Goal: Task Accomplishment & Management: Use online tool/utility

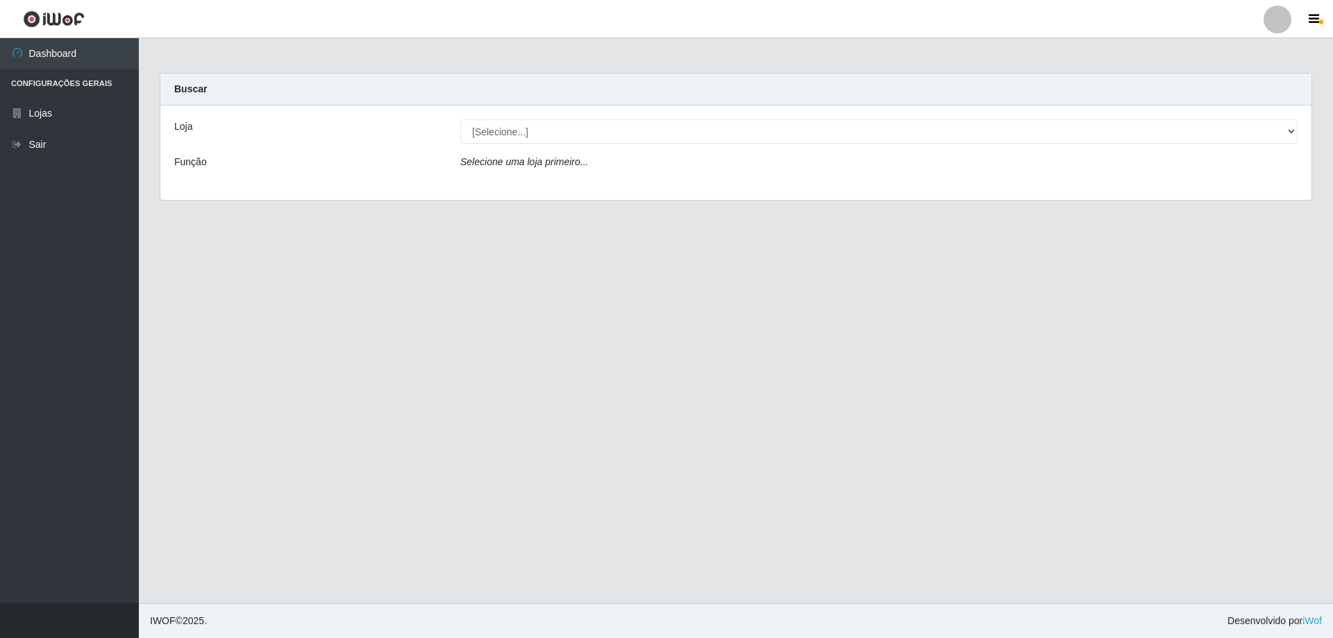
click at [559, 164] on icon "Selecione uma loja primeiro..." at bounding box center [524, 161] width 128 height 11
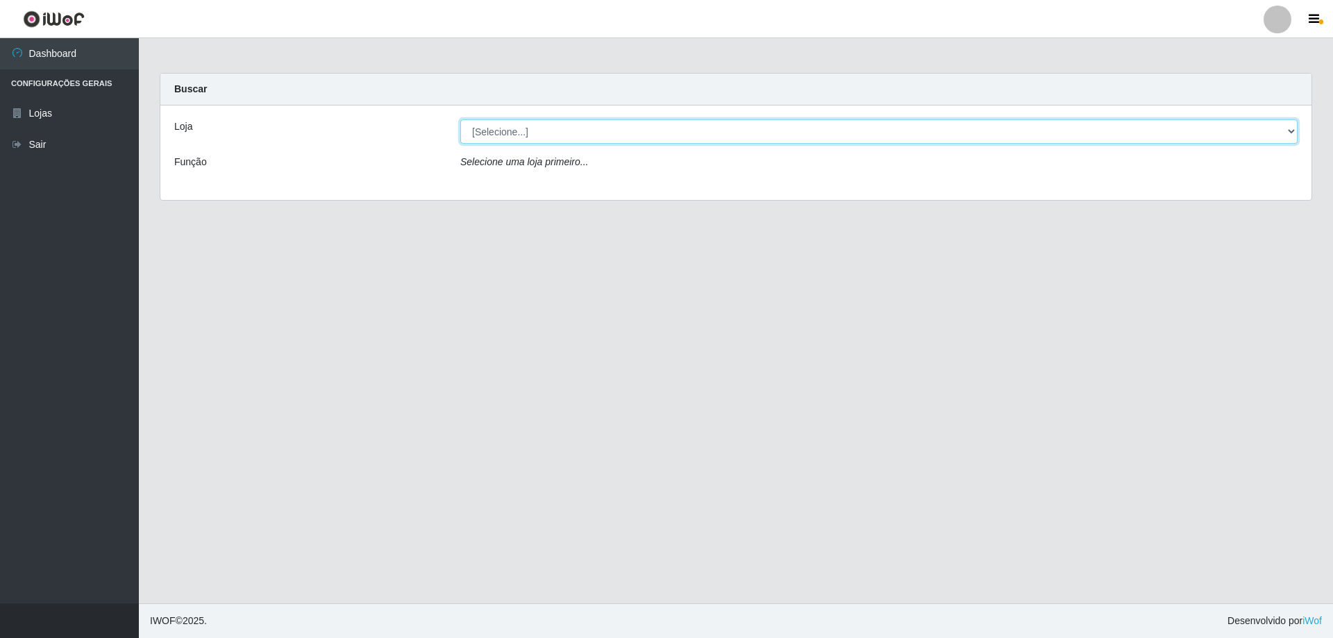
click at [503, 133] on select "[Selecione...] Atacado Vem - [STREET_ADDRESS]" at bounding box center [878, 131] width 837 height 24
click at [460, 119] on select "[Selecione...] Atacado Vem - [STREET_ADDRESS]" at bounding box center [878, 131] width 837 height 24
click at [506, 130] on select "[Selecione...] Atacado Vem - [STREET_ADDRESS]" at bounding box center [878, 131] width 837 height 24
select select "461"
click at [460, 119] on select "[Selecione...] Atacado Vem - [STREET_ADDRESS]" at bounding box center [878, 131] width 837 height 24
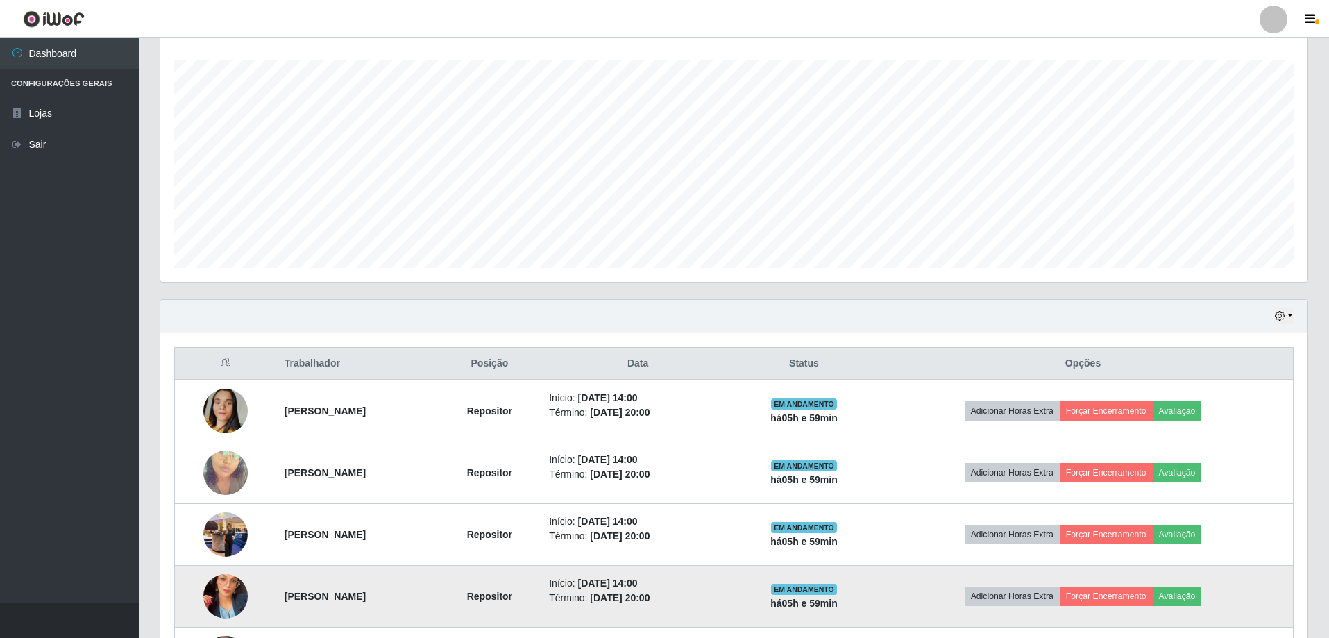
scroll to position [346, 0]
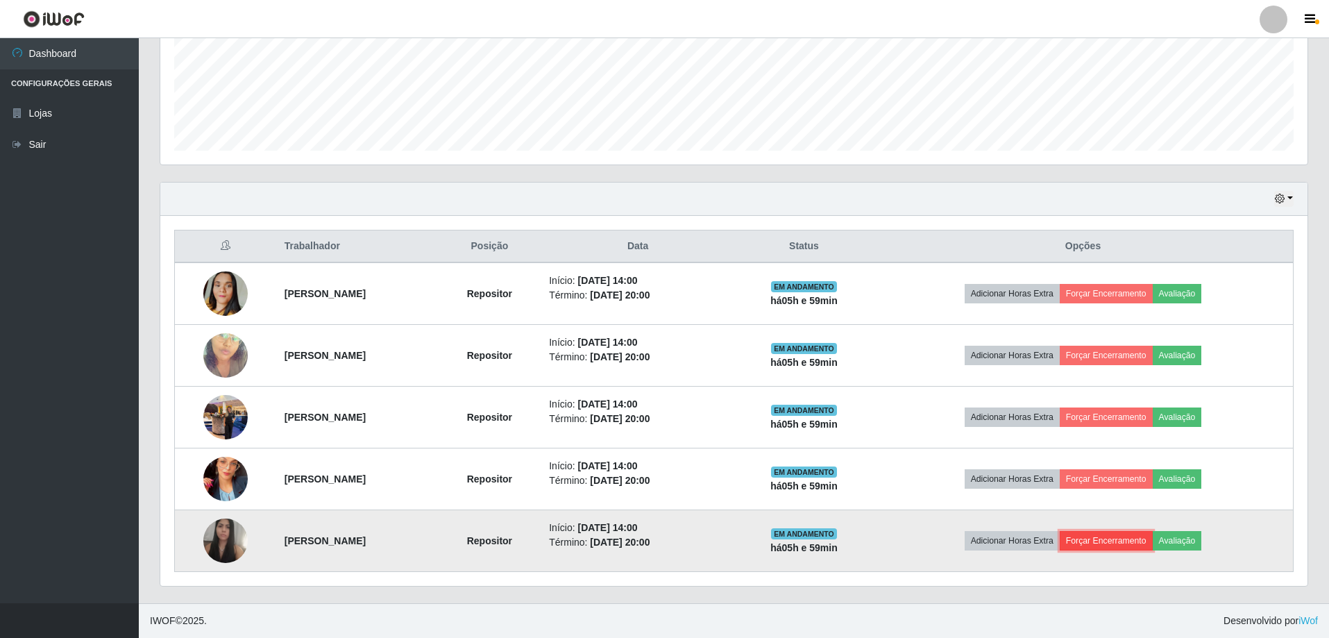
click at [1145, 542] on button "Forçar Encerramento" at bounding box center [1106, 540] width 93 height 19
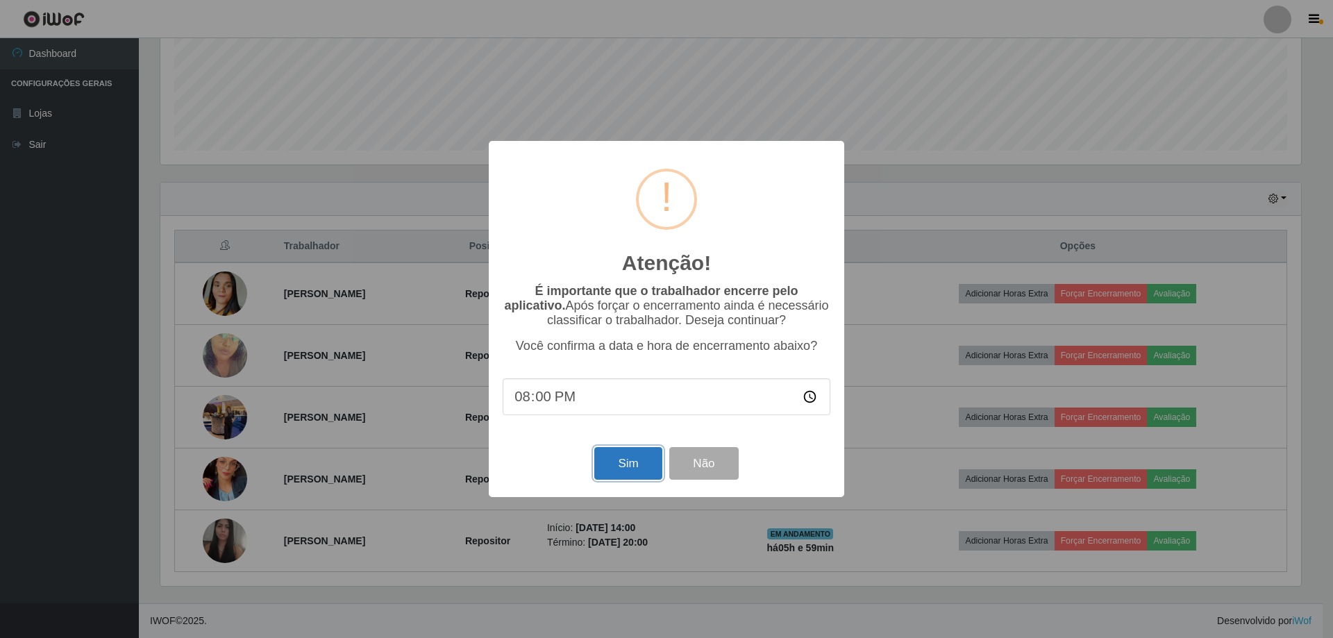
click at [639, 476] on button "Sim" at bounding box center [627, 463] width 67 height 33
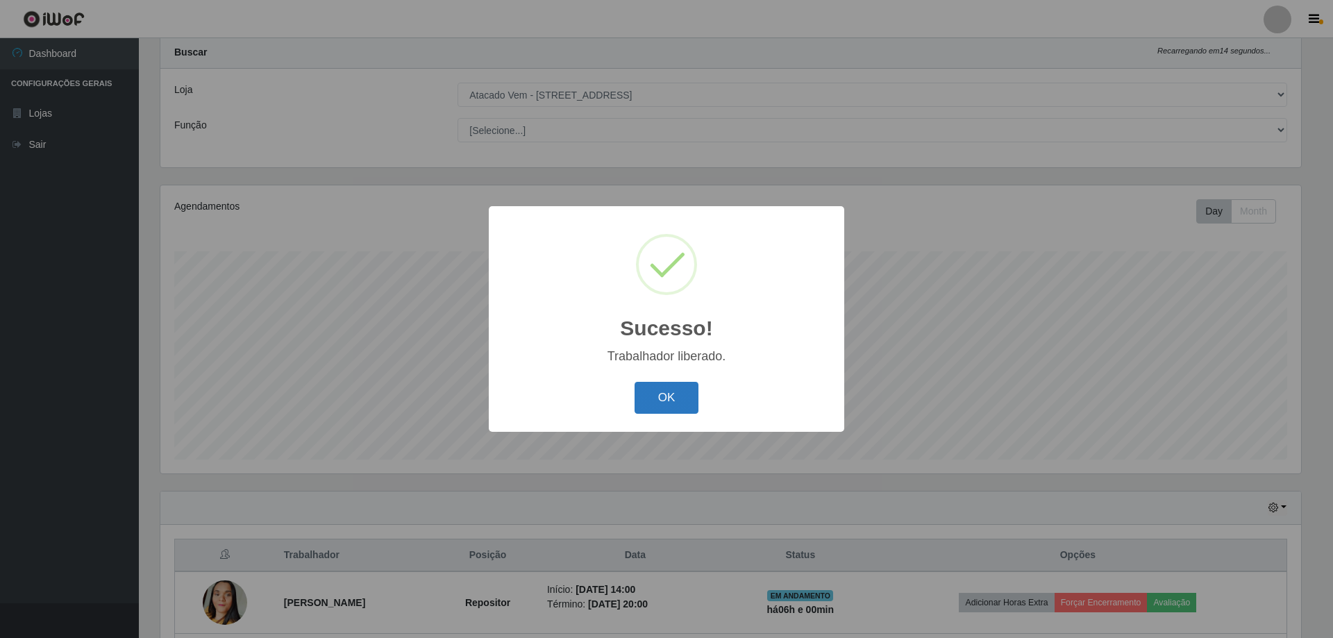
drag, startPoint x: 666, startPoint y: 391, endPoint x: 664, endPoint y: 398, distance: 7.2
click at [666, 395] on button "OK" at bounding box center [666, 398] width 65 height 33
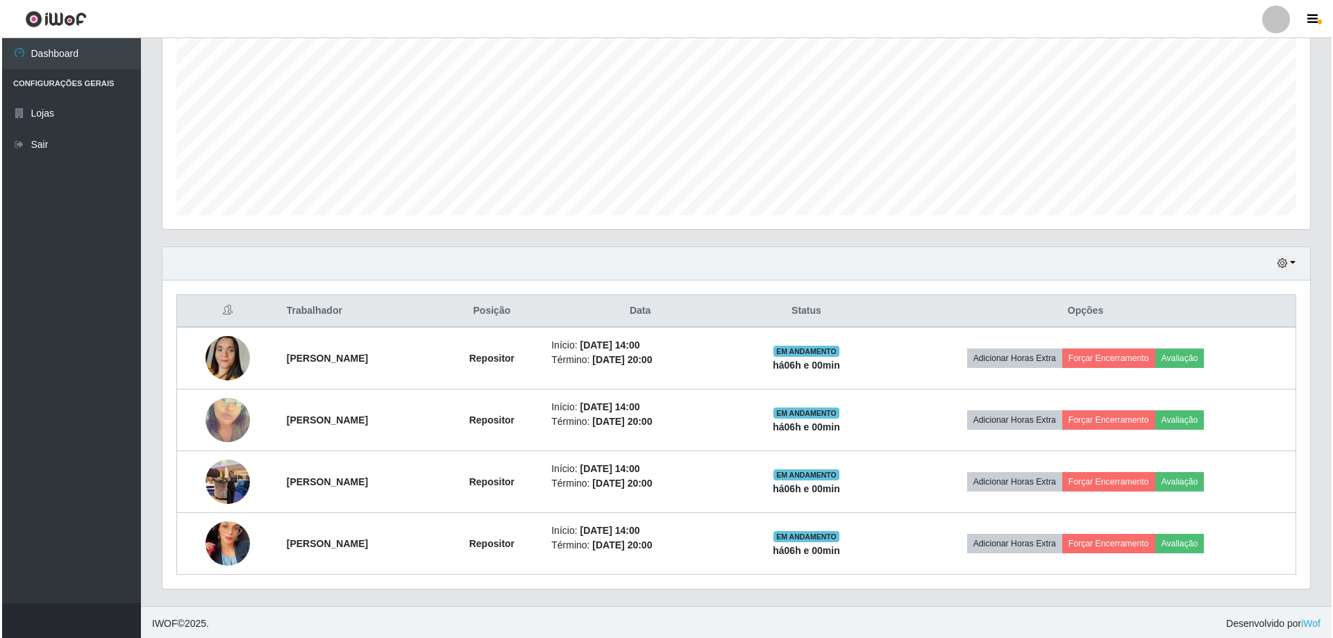
scroll to position [284, 0]
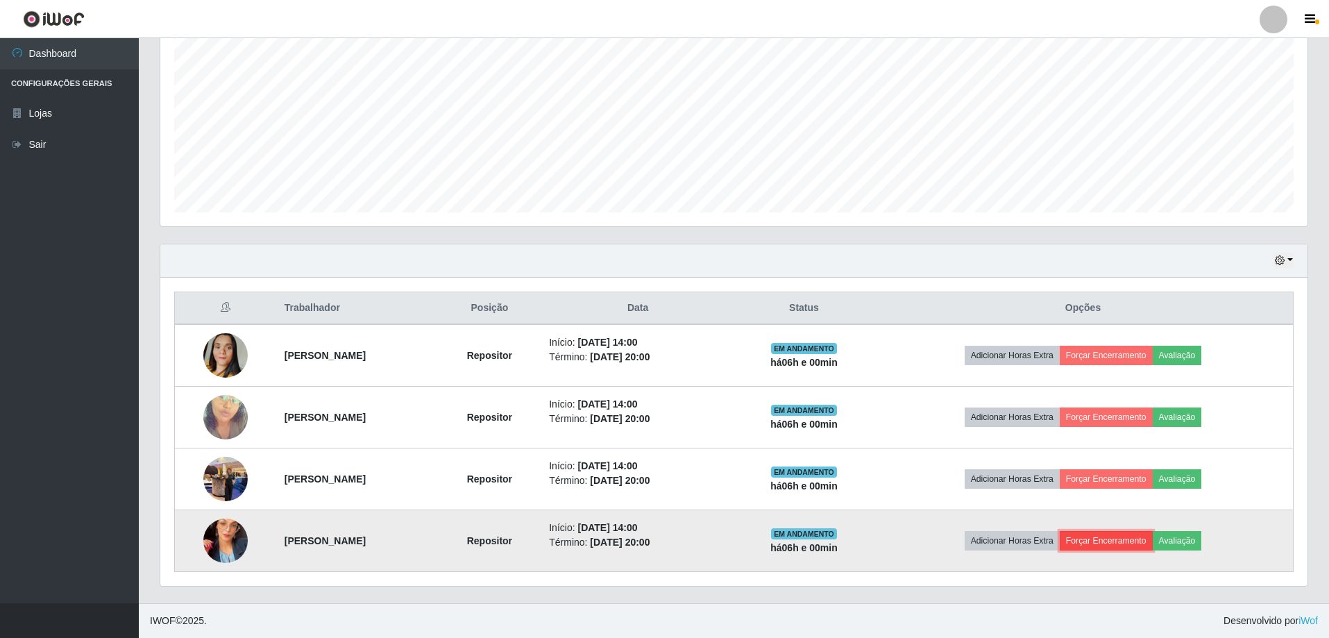
click at [1122, 546] on button "Forçar Encerramento" at bounding box center [1106, 540] width 93 height 19
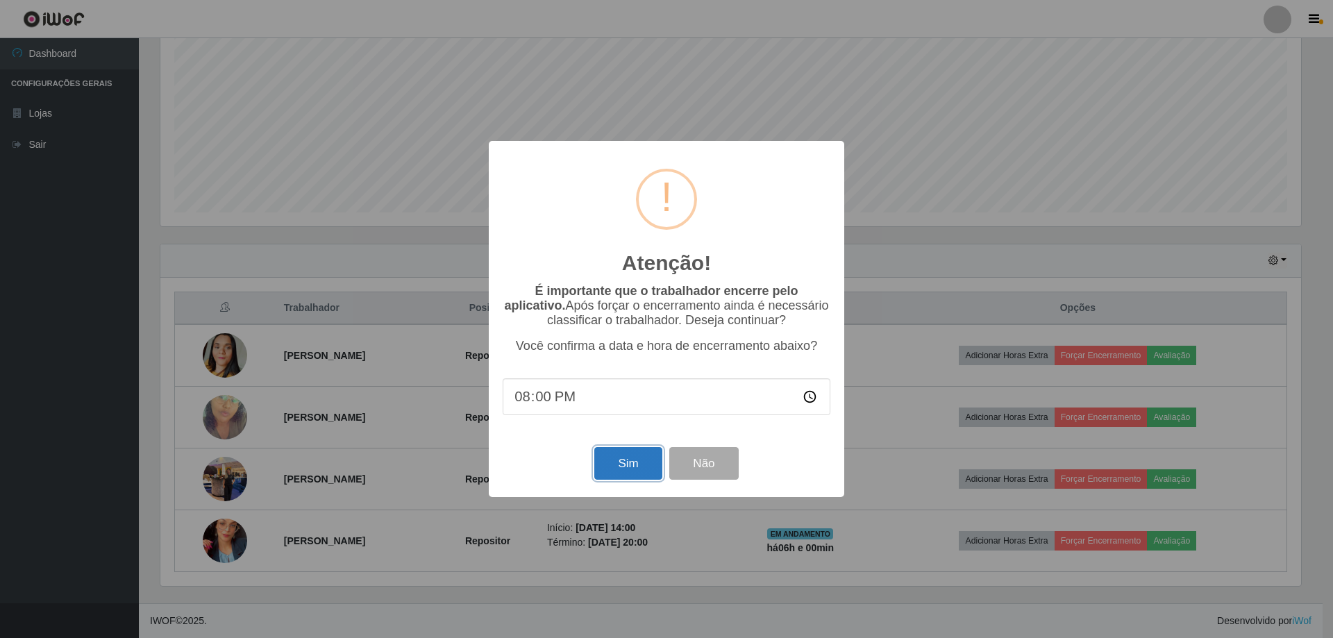
click at [630, 471] on button "Sim" at bounding box center [627, 463] width 67 height 33
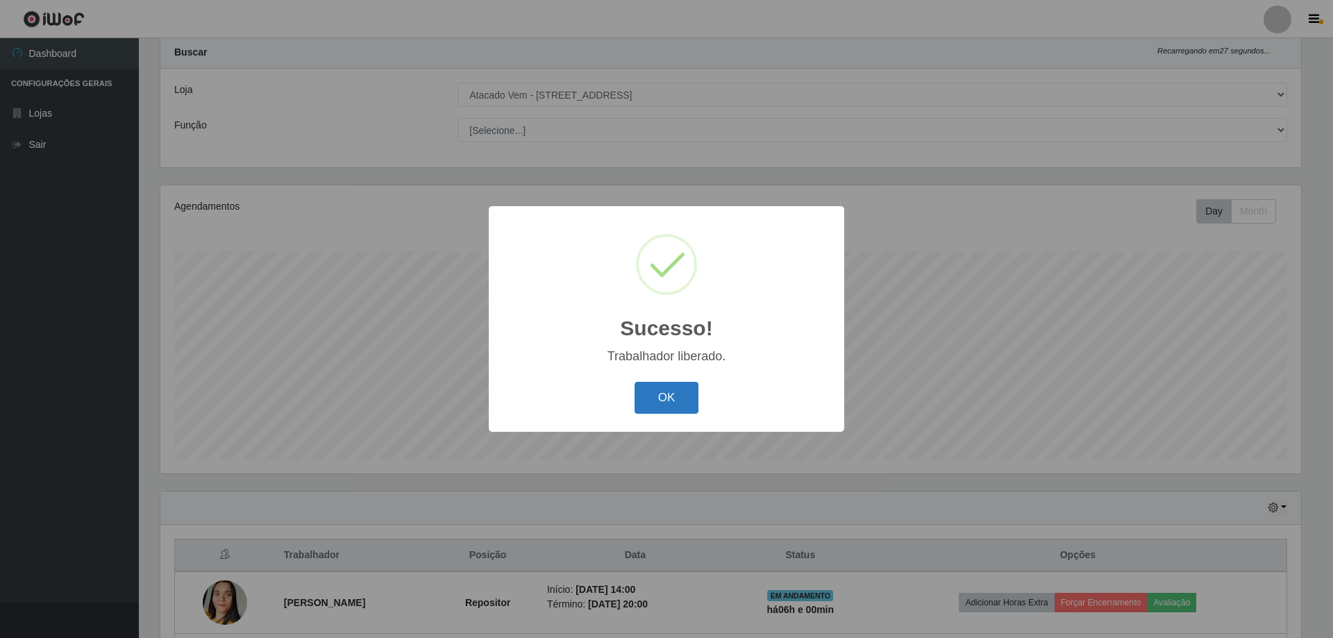
click at [672, 398] on button "OK" at bounding box center [666, 398] width 65 height 33
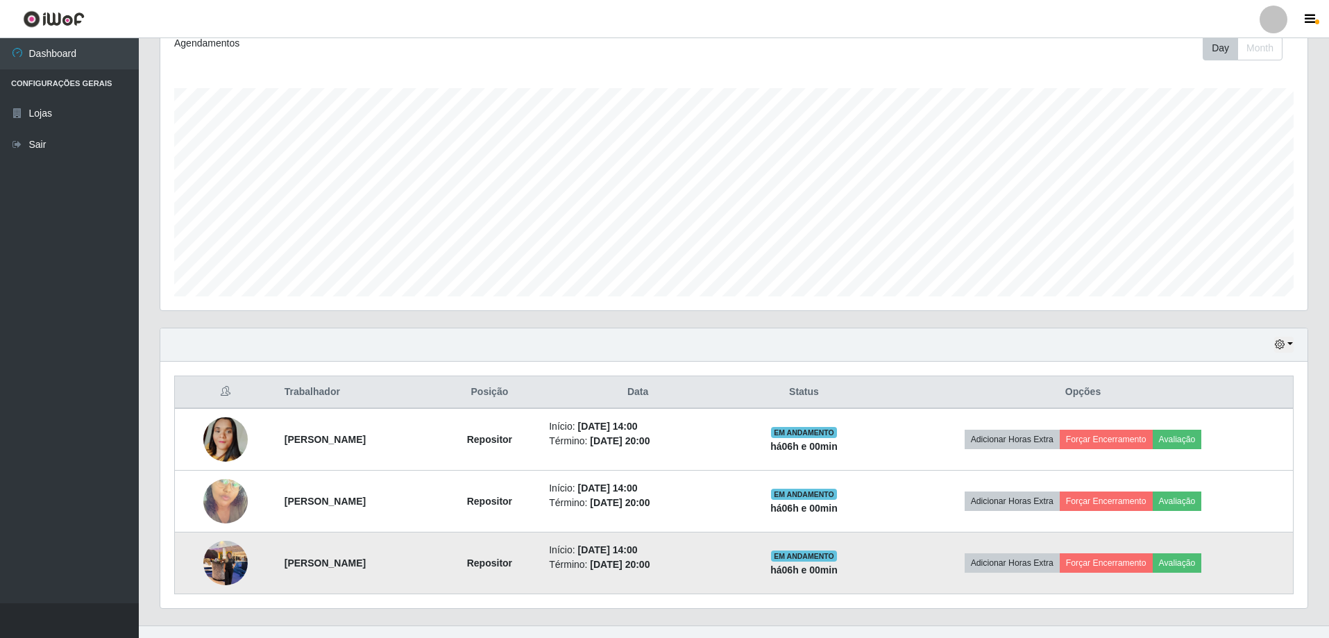
scroll to position [222, 0]
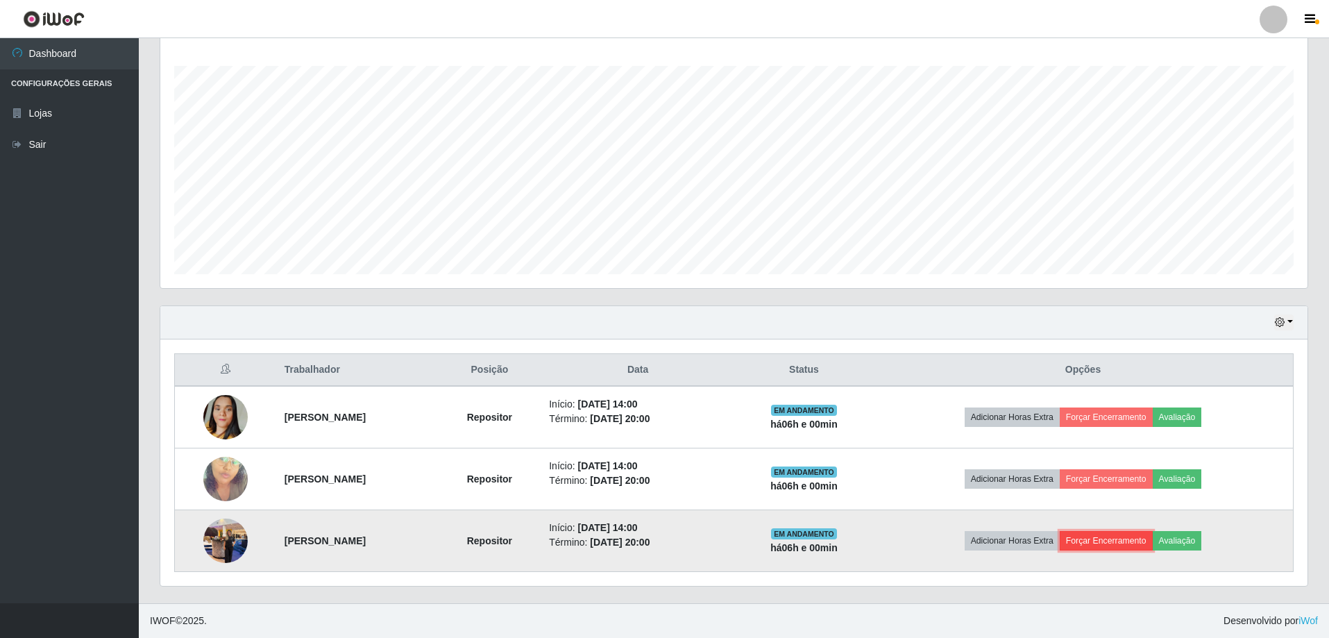
click at [1121, 544] on button "Forçar Encerramento" at bounding box center [1106, 540] width 93 height 19
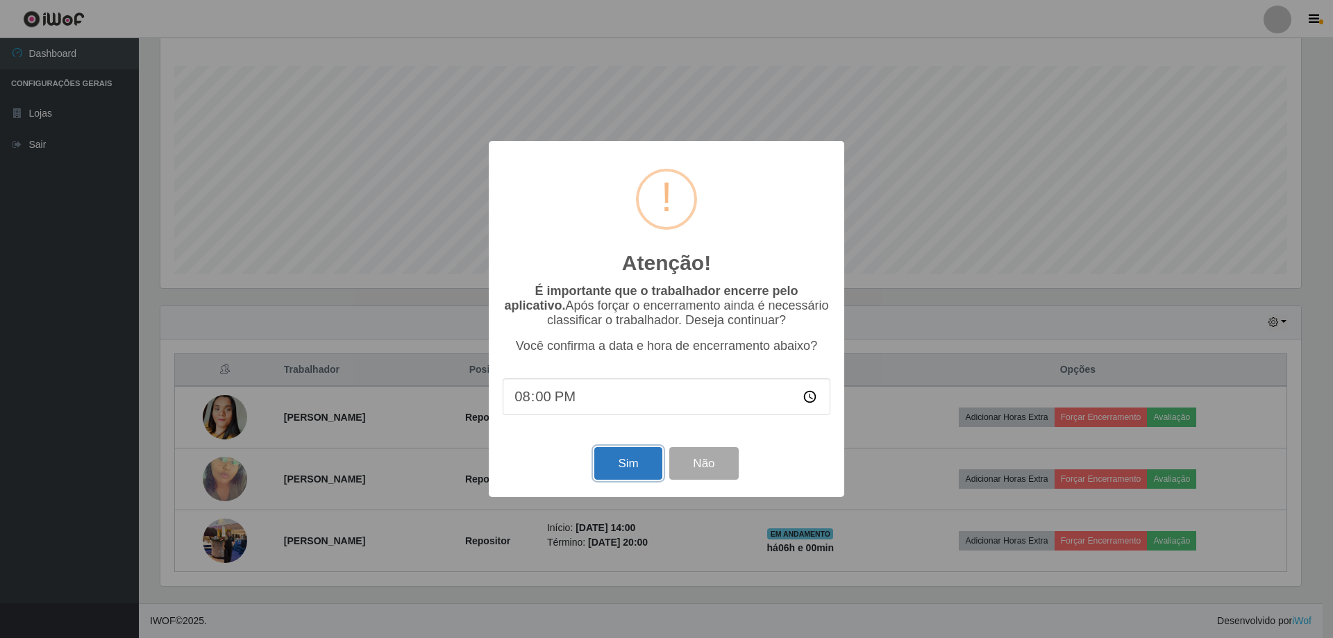
click at [628, 463] on button "Sim" at bounding box center [627, 463] width 67 height 33
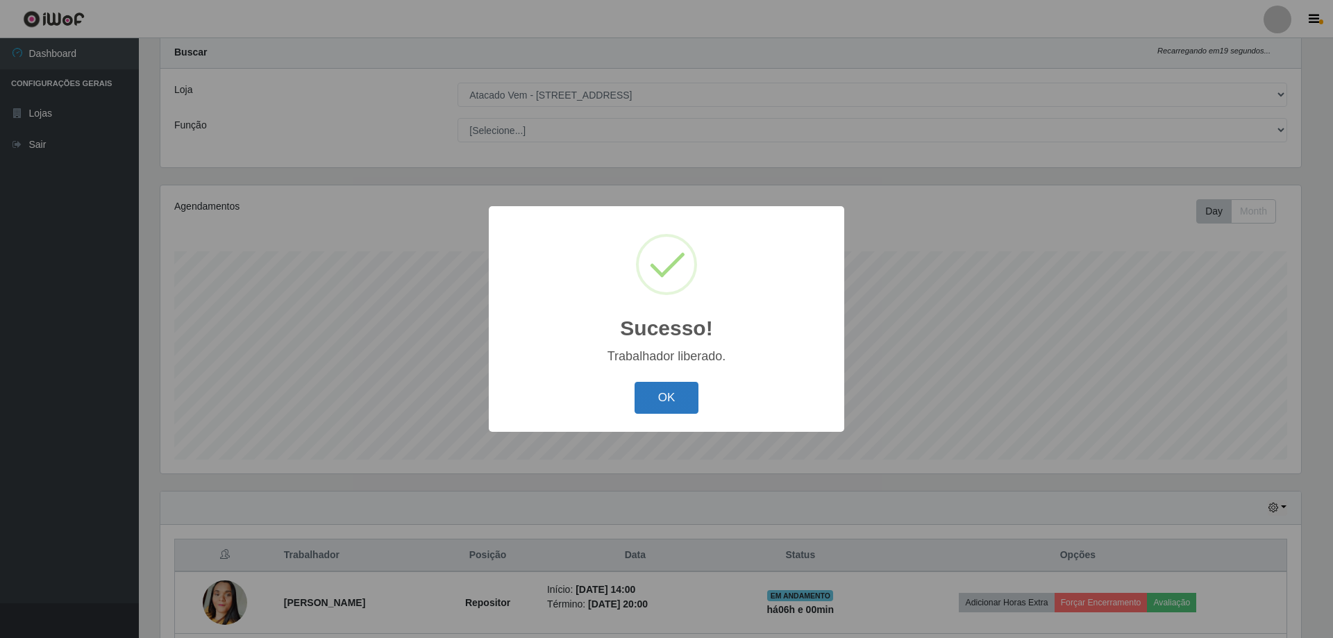
click at [678, 398] on button "OK" at bounding box center [666, 398] width 65 height 33
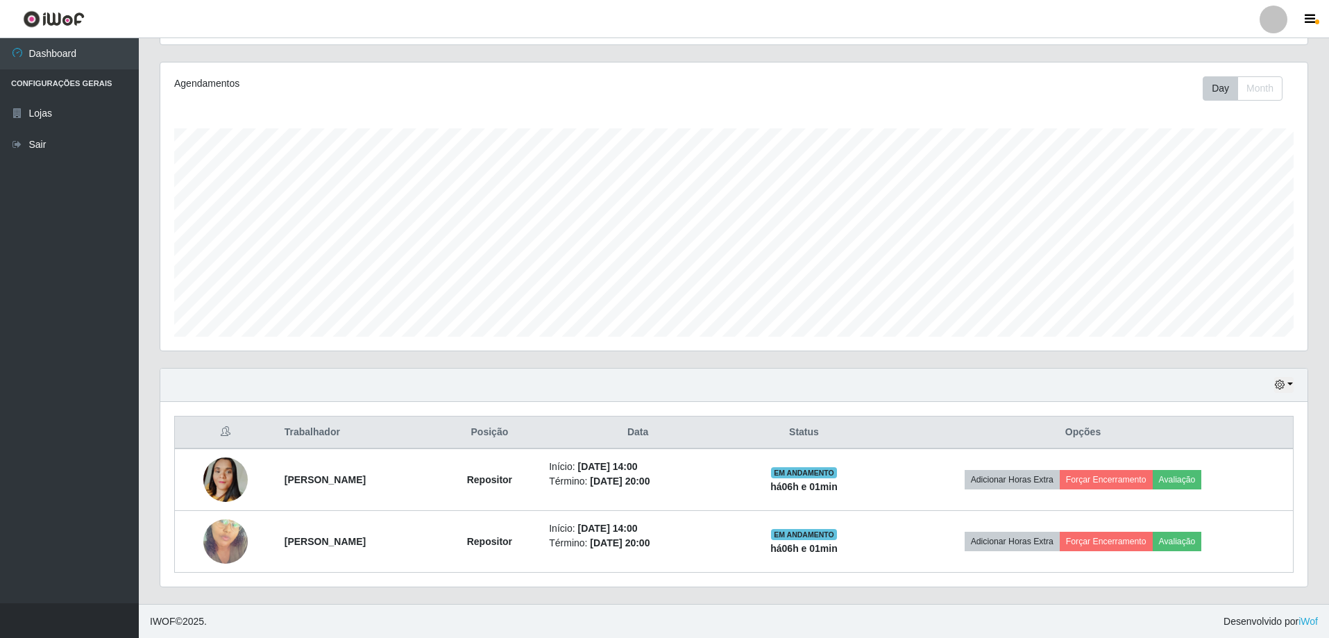
scroll to position [160, 0]
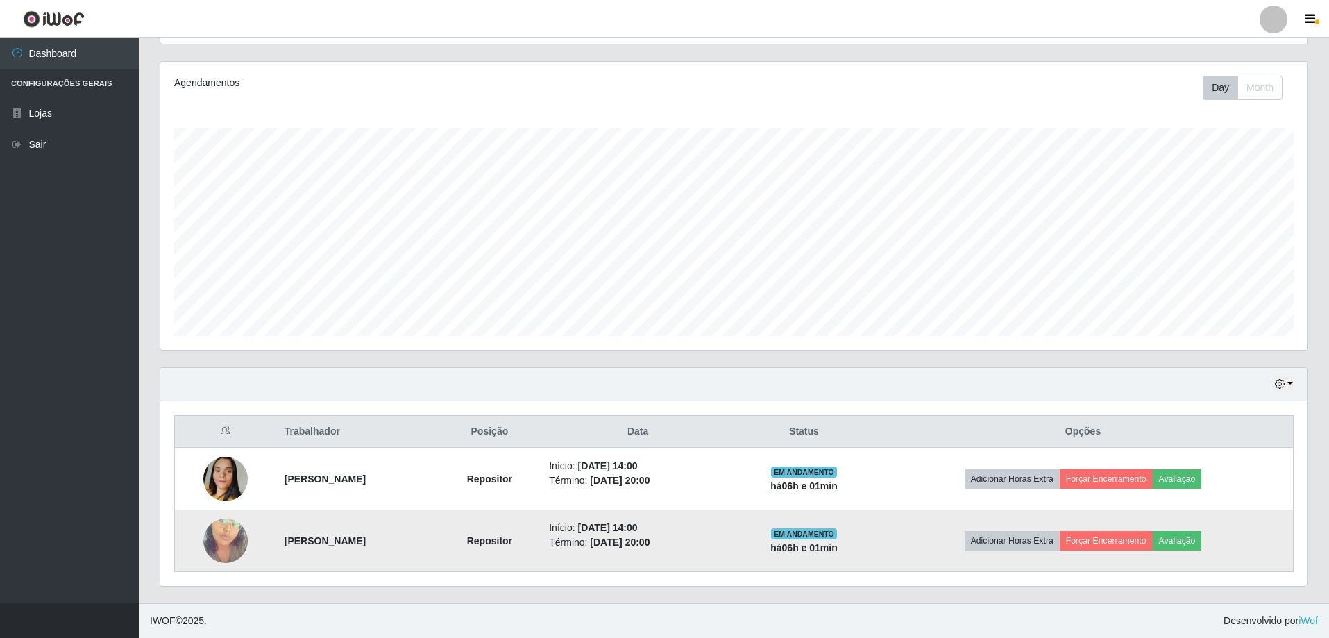
click at [521, 553] on td "Repositor" at bounding box center [490, 541] width 103 height 62
click at [1133, 542] on button "Forçar Encerramento" at bounding box center [1106, 540] width 93 height 19
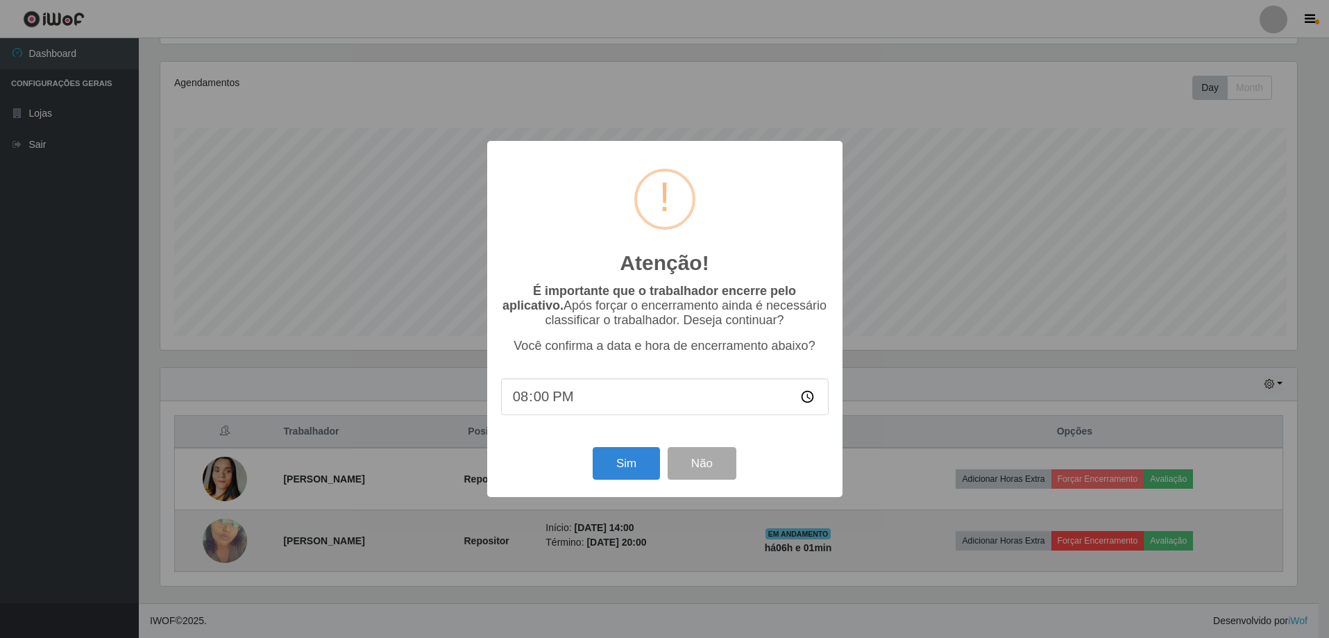
scroll to position [288, 1140]
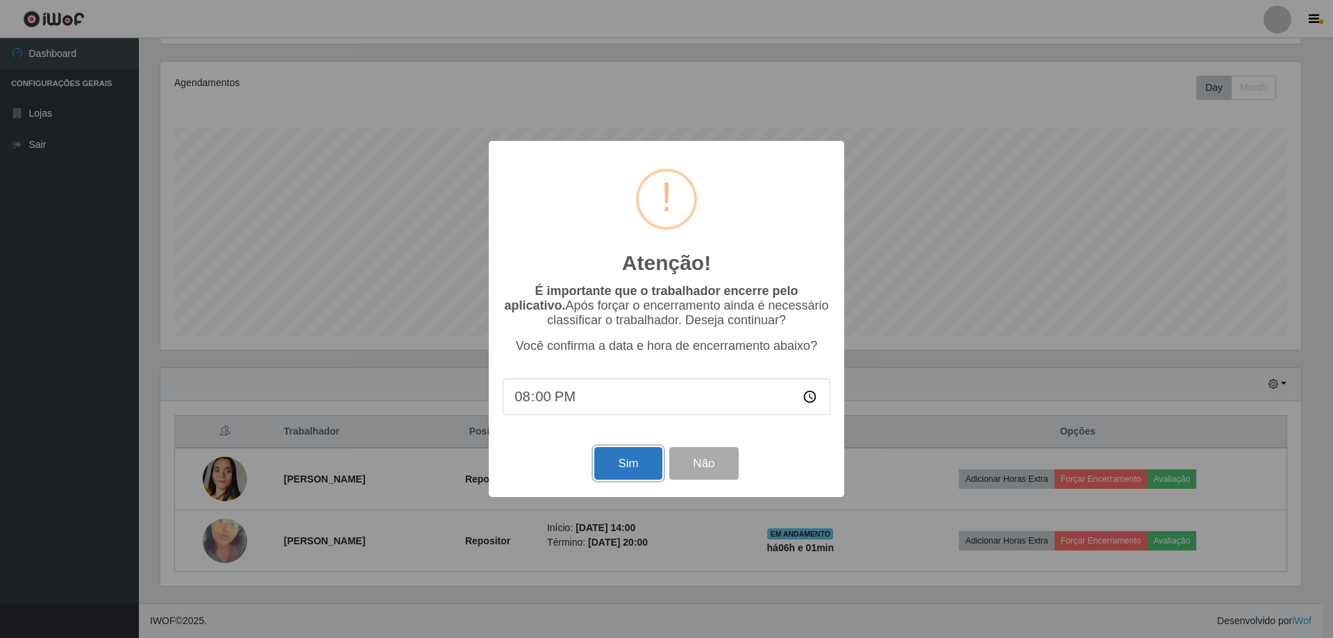
click at [648, 465] on button "Sim" at bounding box center [627, 463] width 67 height 33
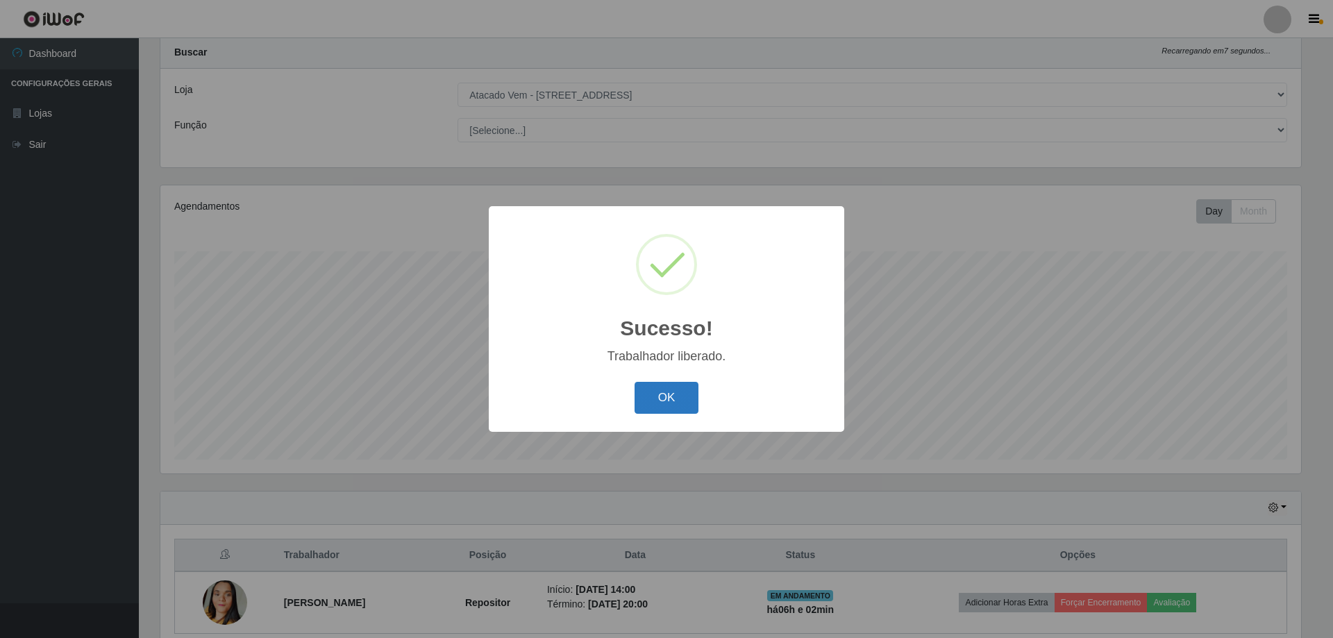
click at [668, 411] on button "OK" at bounding box center [666, 398] width 65 height 33
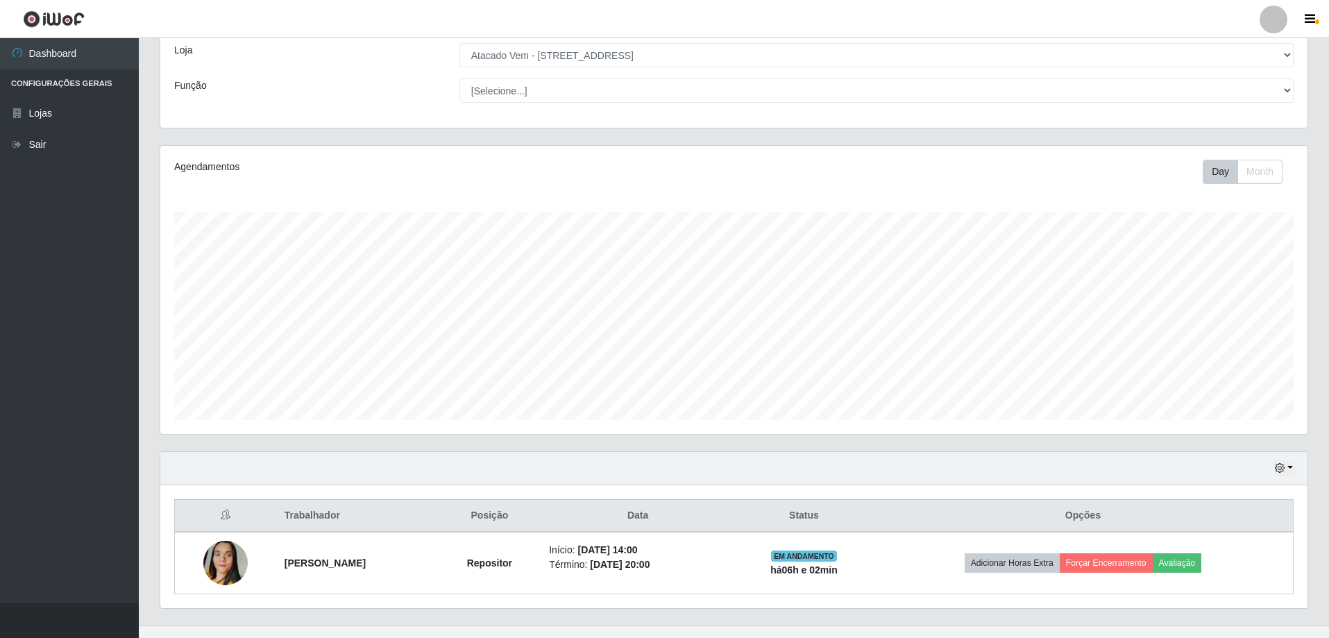
scroll to position [99, 0]
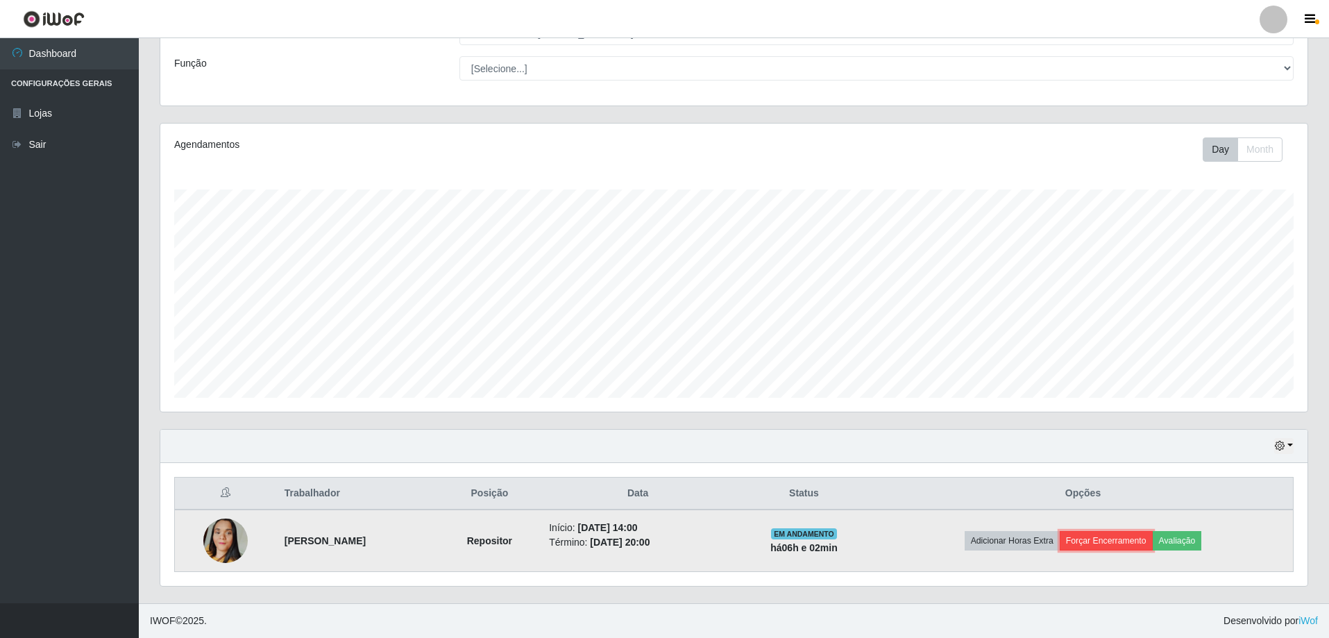
click at [1112, 541] on button "Forçar Encerramento" at bounding box center [1106, 540] width 93 height 19
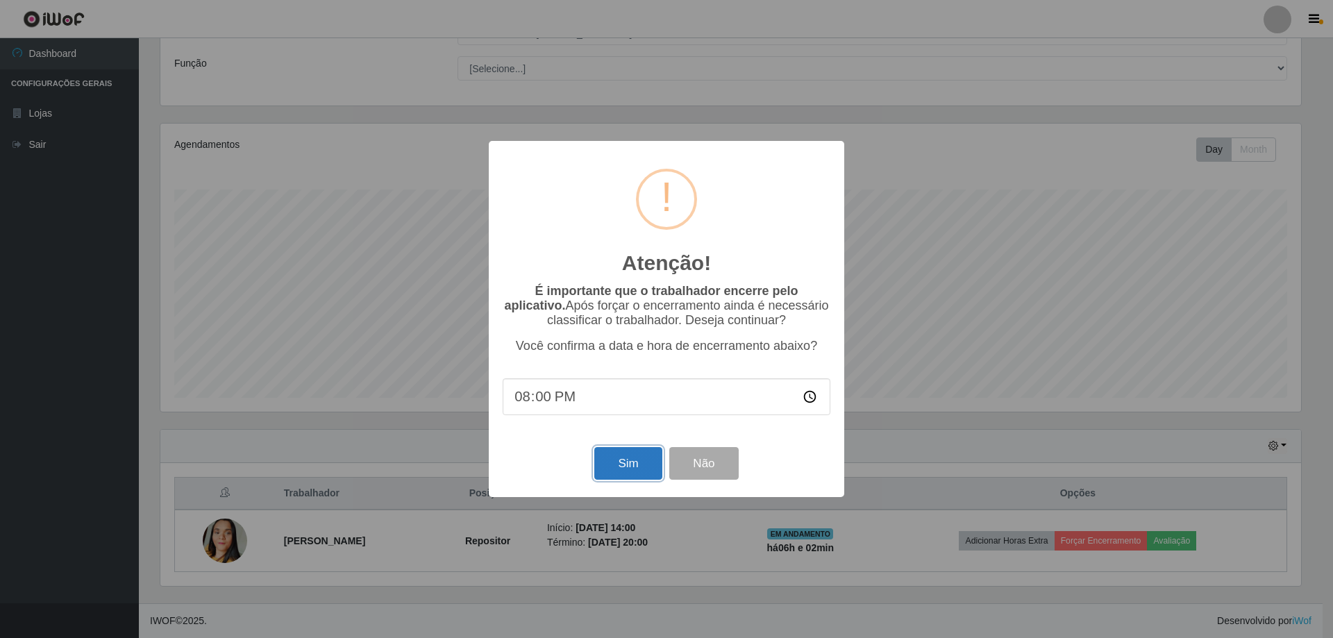
click at [637, 472] on button "Sim" at bounding box center [627, 463] width 67 height 33
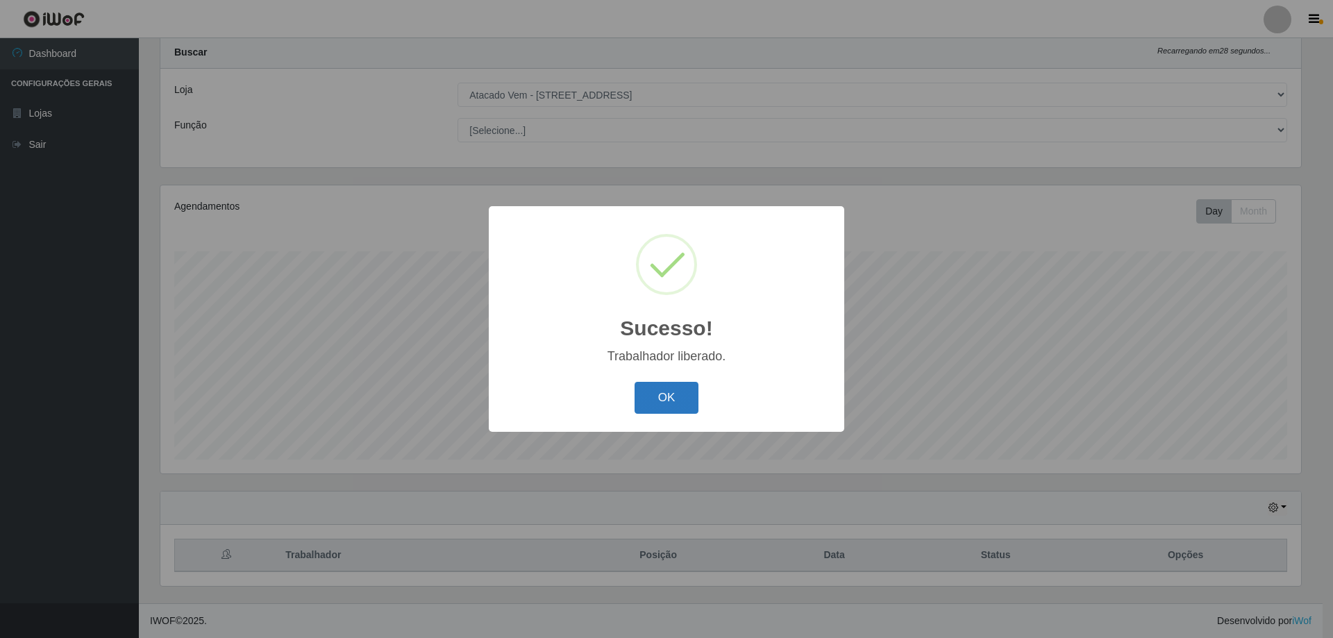
click at [679, 398] on button "OK" at bounding box center [666, 398] width 65 height 33
